Goal: Navigation & Orientation: Find specific page/section

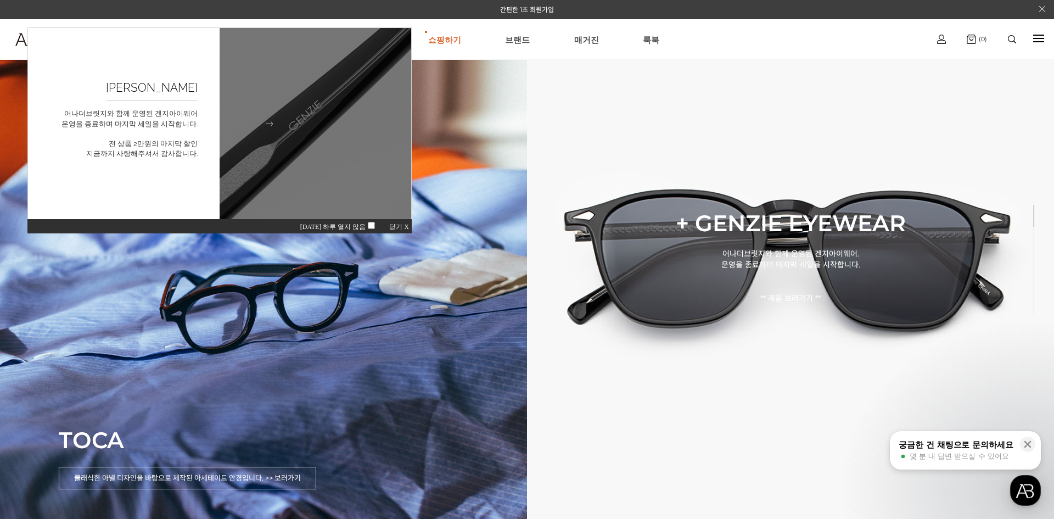
click at [350, 160] on img at bounding box center [315, 124] width 211 height 211
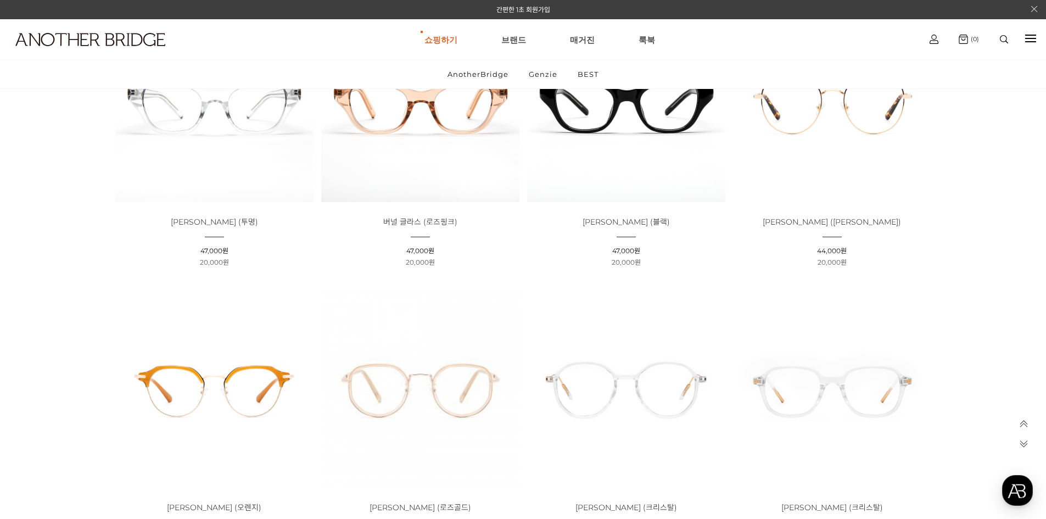
scroll to position [2910, 0]
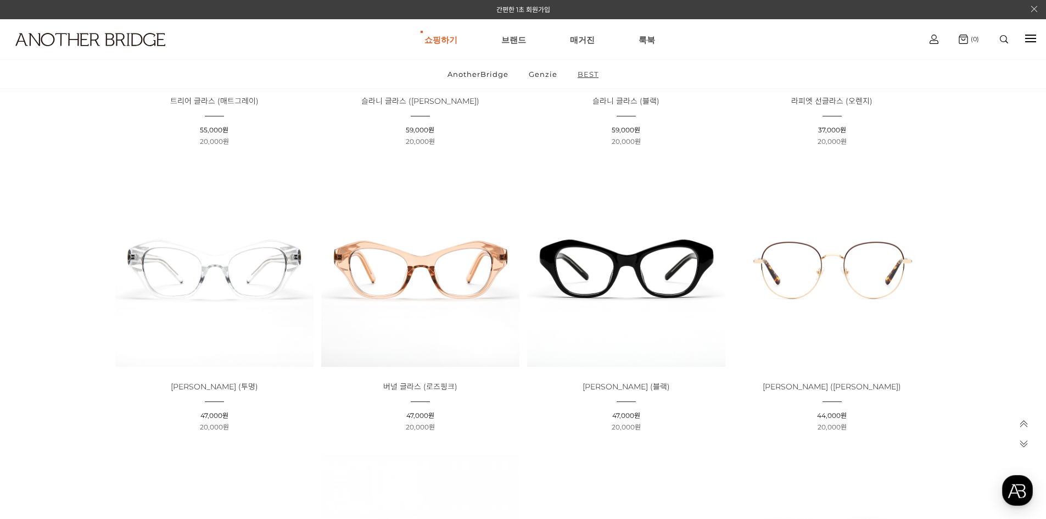
click at [595, 77] on link "BEST" at bounding box center [588, 74] width 40 height 29
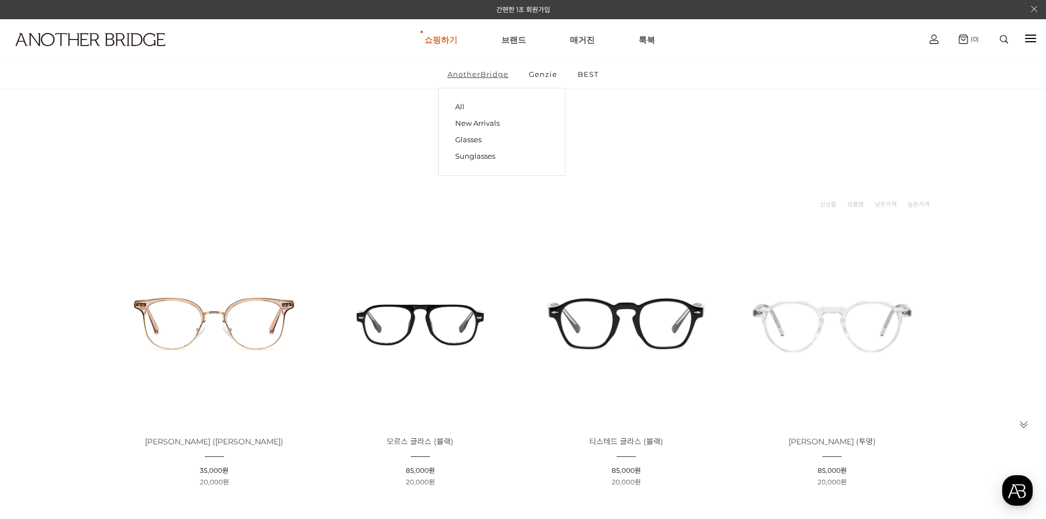
click at [471, 72] on link "AnotherBridge" at bounding box center [478, 74] width 80 height 29
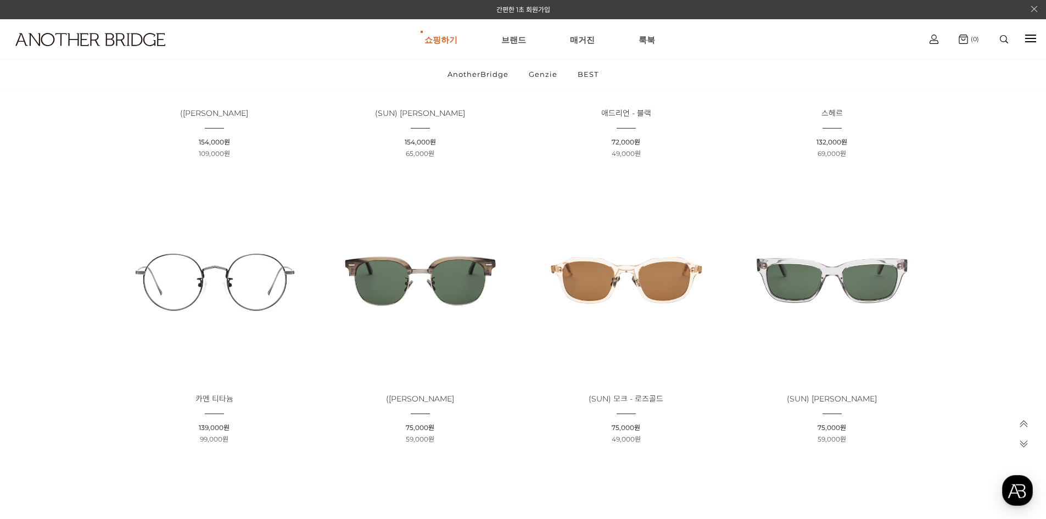
scroll to position [824, 0]
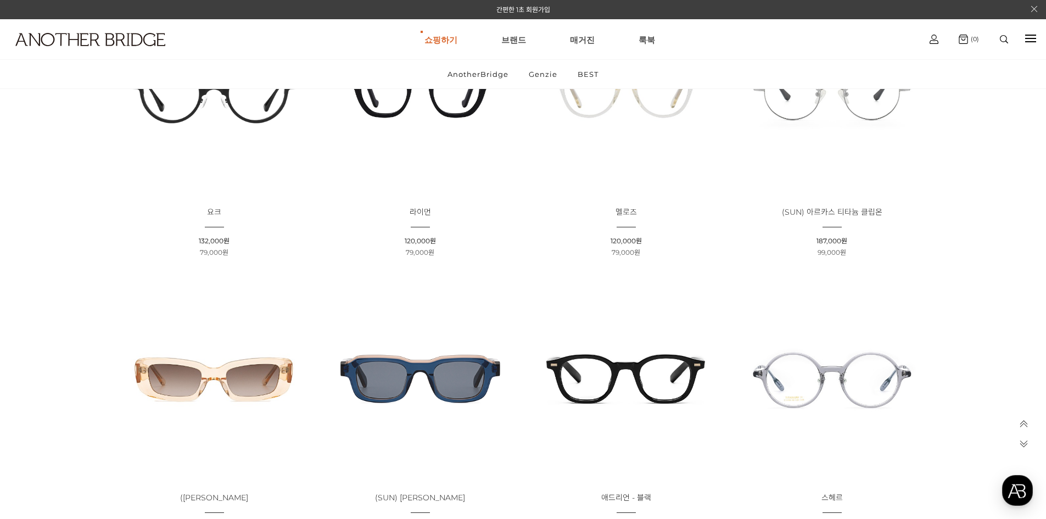
click at [468, 43] on ul "쇼핑하기 AnotherBridge Genzie BEST 브랜드 매거진 룩북" at bounding box center [539, 40] width 753 height 40
drag, startPoint x: 444, startPoint y: 37, endPoint x: 438, endPoint y: 35, distance: 6.6
click at [443, 37] on link "쇼핑하기" at bounding box center [440, 40] width 33 height 40
